Goal: Task Accomplishment & Management: Use online tool/utility

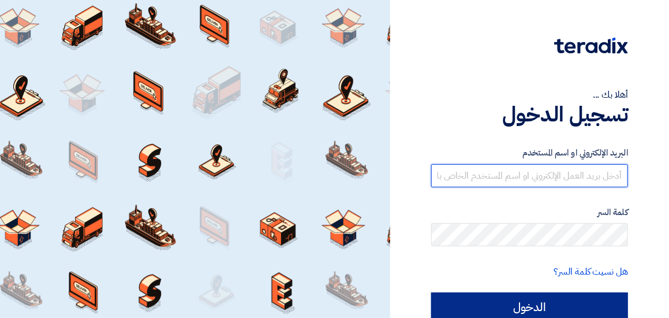
type input "[EMAIL_ADDRESS][DOMAIN_NAME]"
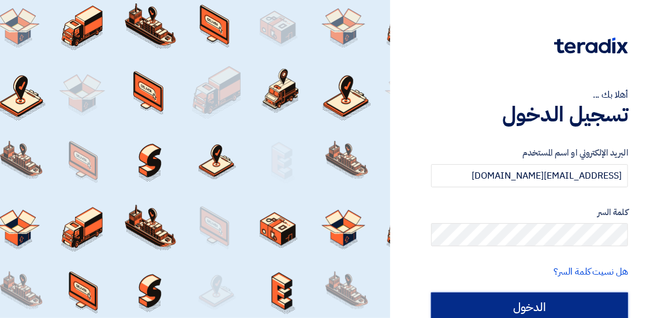
click at [496, 298] on input "الدخول" at bounding box center [529, 306] width 197 height 29
type input "Sign in"
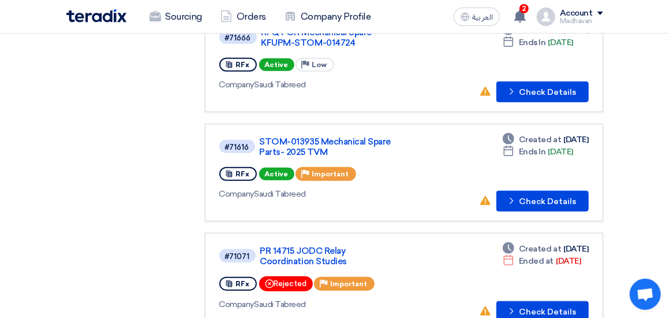
scroll to position [289, 0]
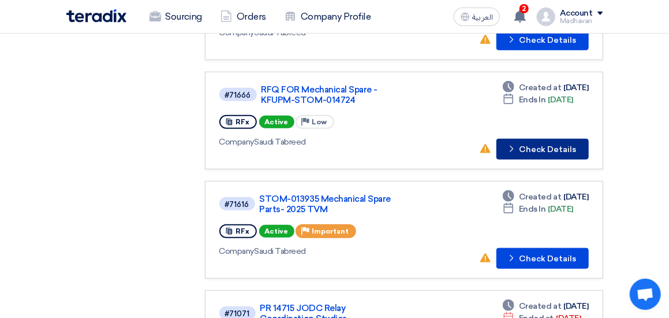
click at [523, 152] on button "Check details Check Details" at bounding box center [543, 149] width 92 height 21
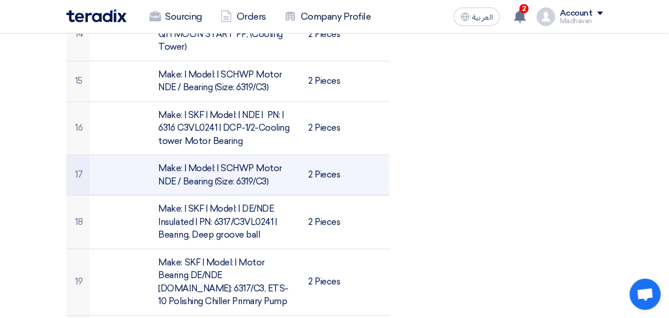
scroll to position [1213, 0]
